Goal: Task Accomplishment & Management: Use online tool/utility

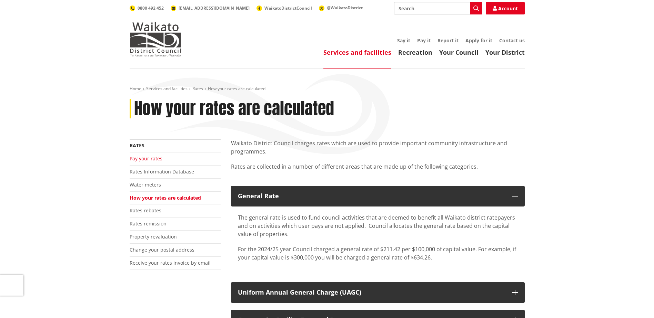
click at [145, 158] on link "Pay your rates" at bounding box center [146, 158] width 33 height 7
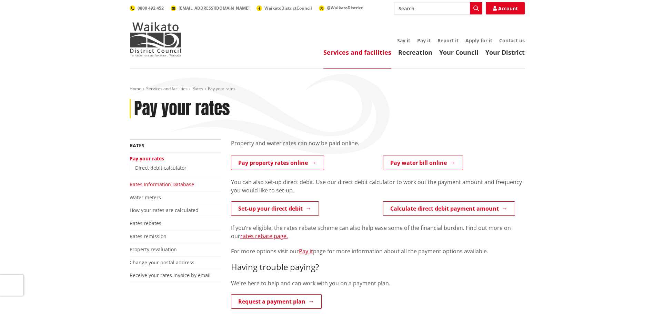
click at [146, 184] on link "Rates Information Database" at bounding box center [162, 184] width 64 height 7
